Goal: Find specific page/section: Find specific page/section

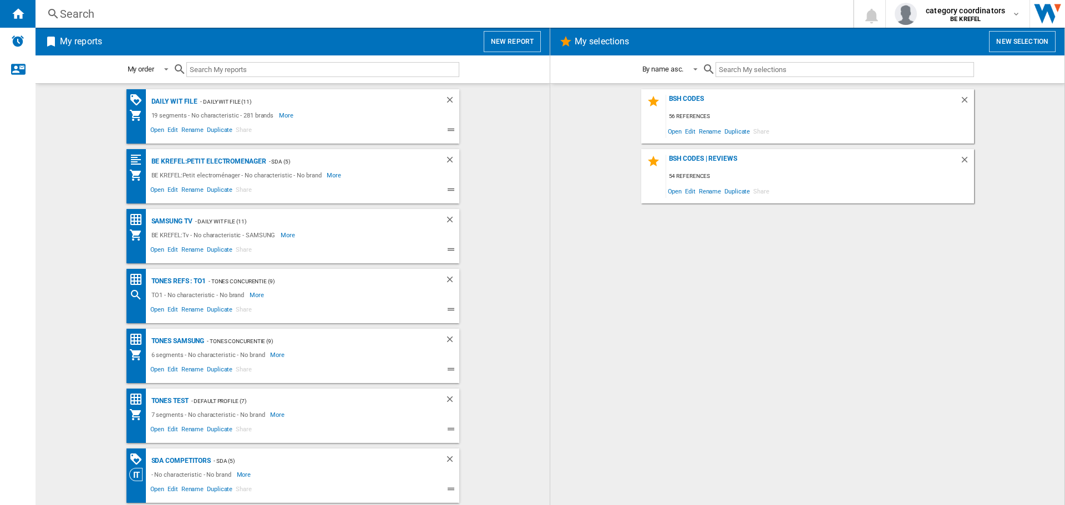
click at [53, 13] on ng-md-icon at bounding box center [53, 14] width 13 height 14
click at [55, 15] on ng-md-icon at bounding box center [53, 14] width 13 height 14
click at [173, 100] on div "Daily WIT file" at bounding box center [173, 102] width 49 height 14
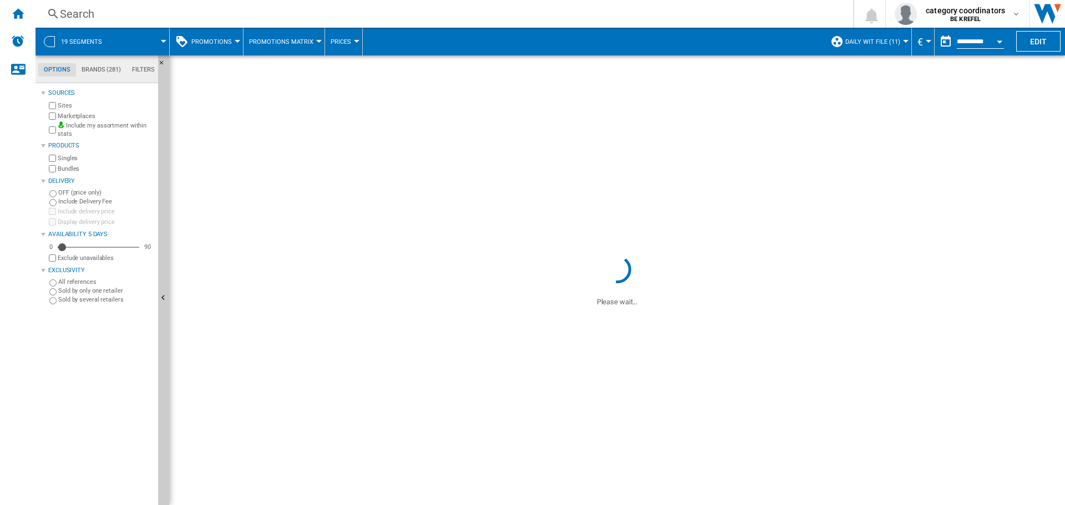
click at [217, 36] on button "Promotions" at bounding box center [214, 42] width 46 height 28
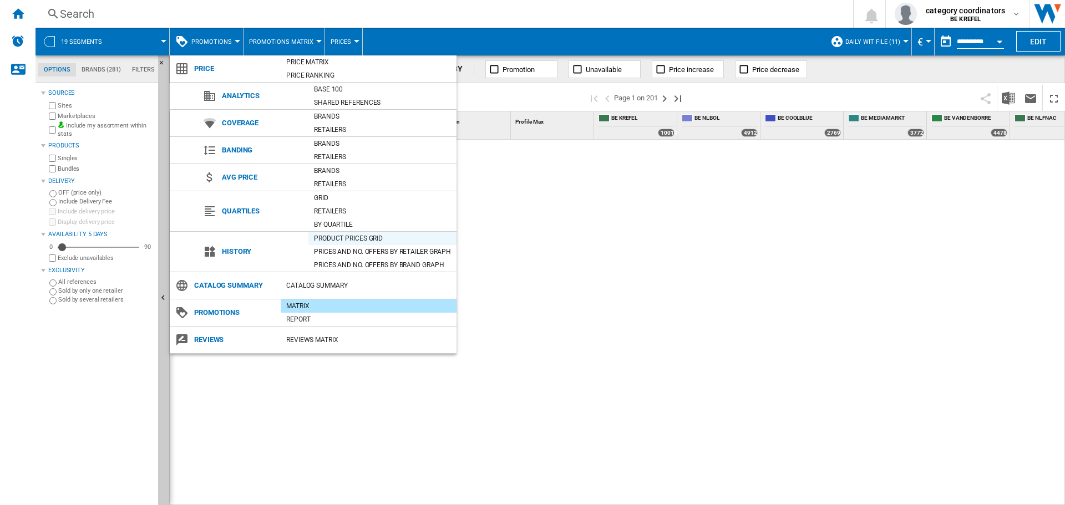
click at [356, 237] on div "Product prices grid" at bounding box center [382, 238] width 148 height 11
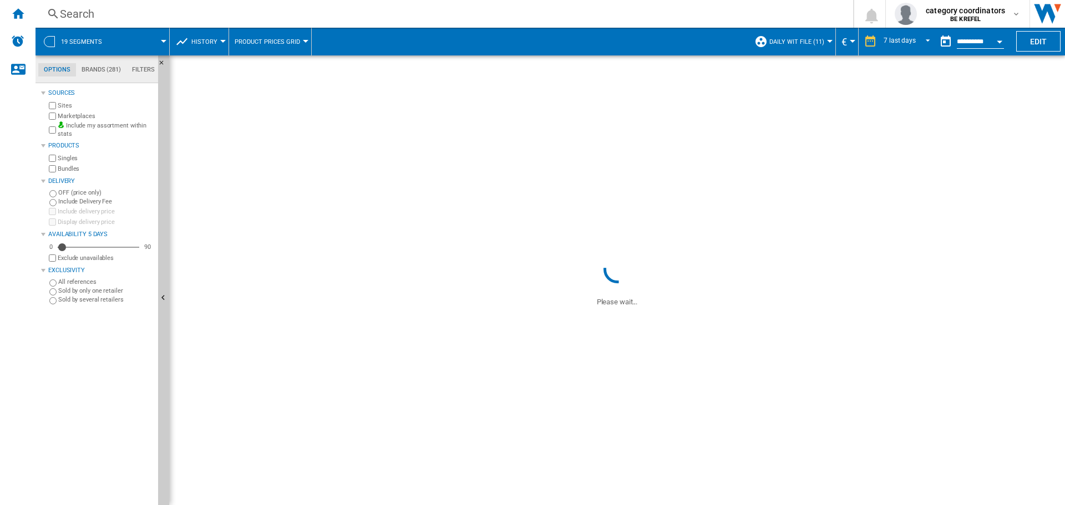
click at [52, 15] on ng-md-icon at bounding box center [53, 14] width 13 height 14
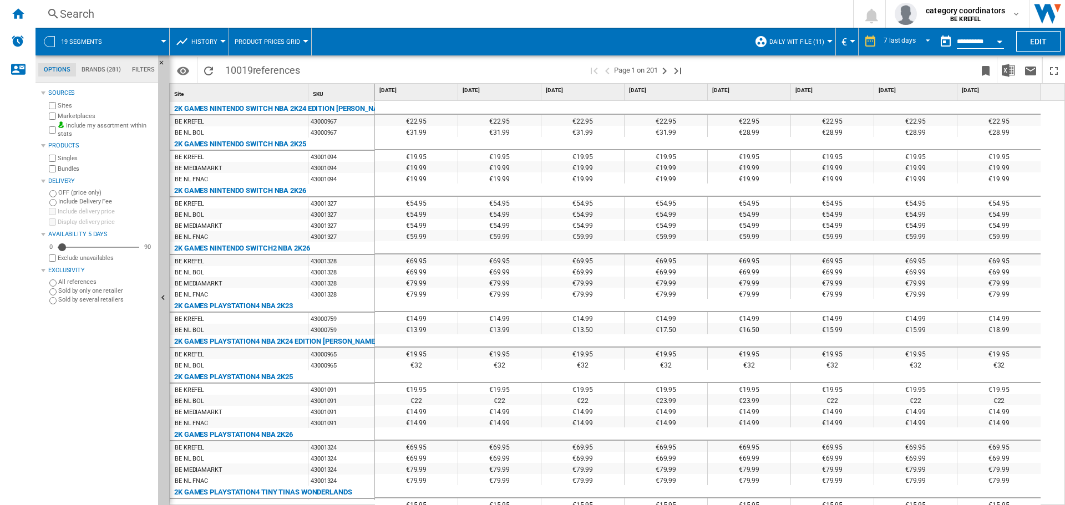
click at [64, 23] on div "Search Search 0 category coordinators BE KREFEL BE KREFEL My settings Logout" at bounding box center [551, 14] width 1030 height 28
click at [60, 10] on div "Search" at bounding box center [442, 14] width 765 height 16
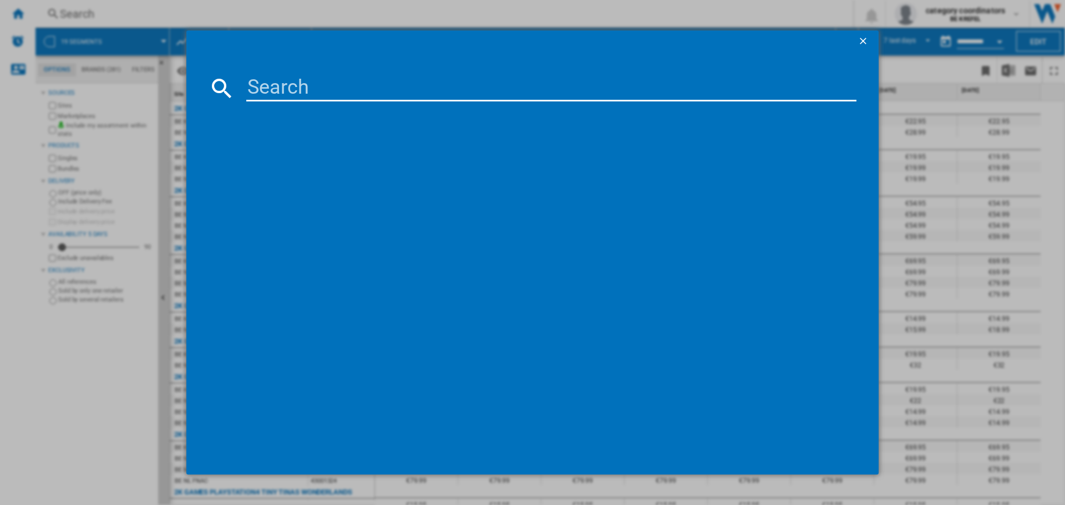
click at [353, 93] on input at bounding box center [551, 88] width 610 height 27
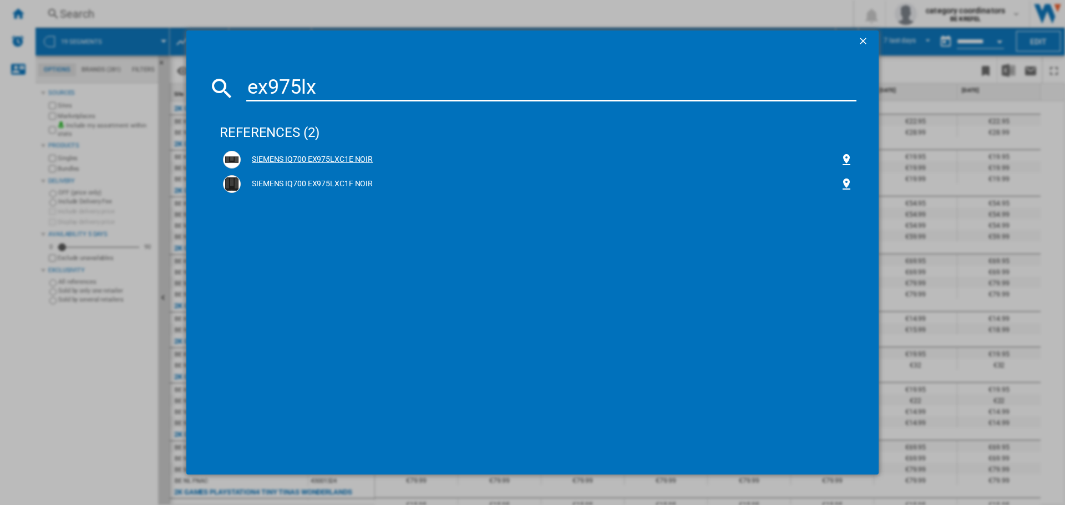
type input "ex975lx"
click at [330, 160] on div "SIEMENS IQ700 EX975LXC1E NOIR" at bounding box center [540, 159] width 599 height 11
